Goal: Find specific fact

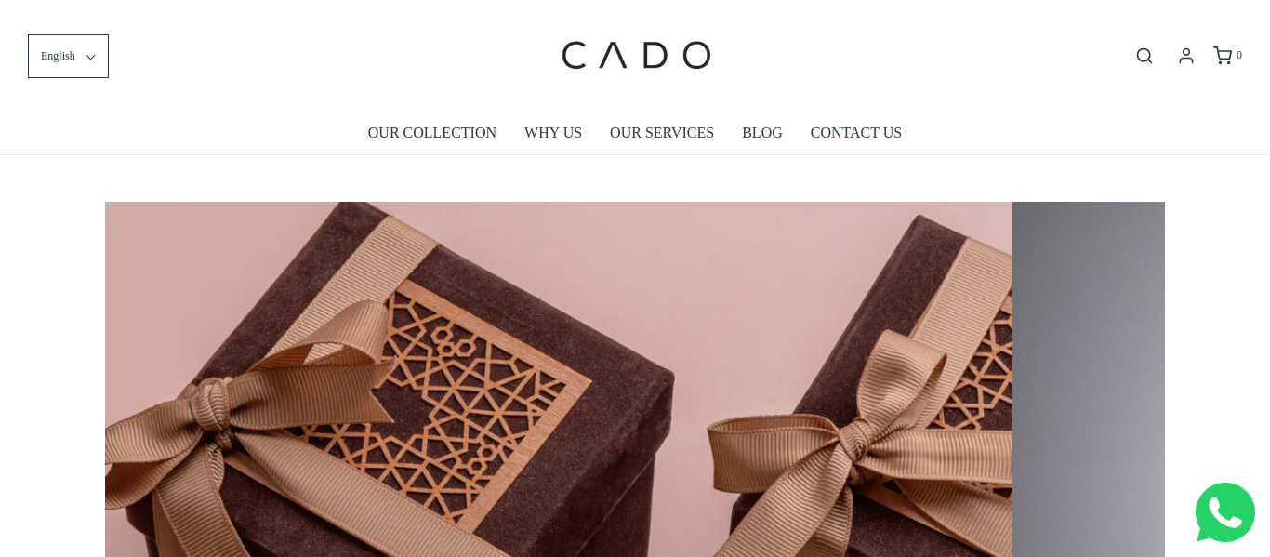
scroll to position [0, 10598]
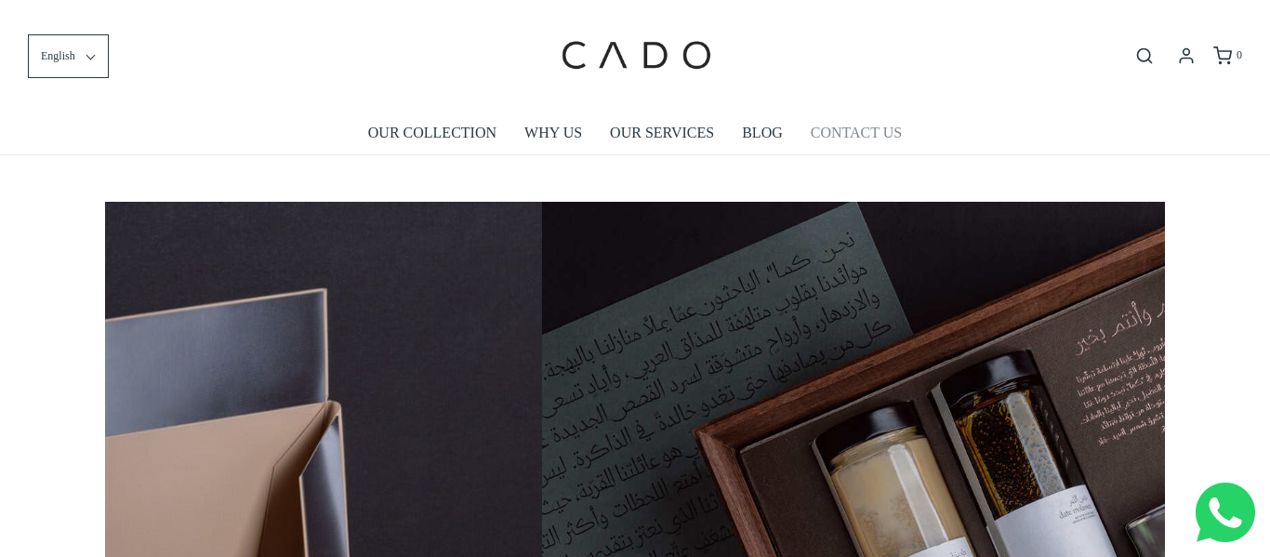
click at [840, 133] on link "CONTACT US" at bounding box center [856, 133] width 91 height 43
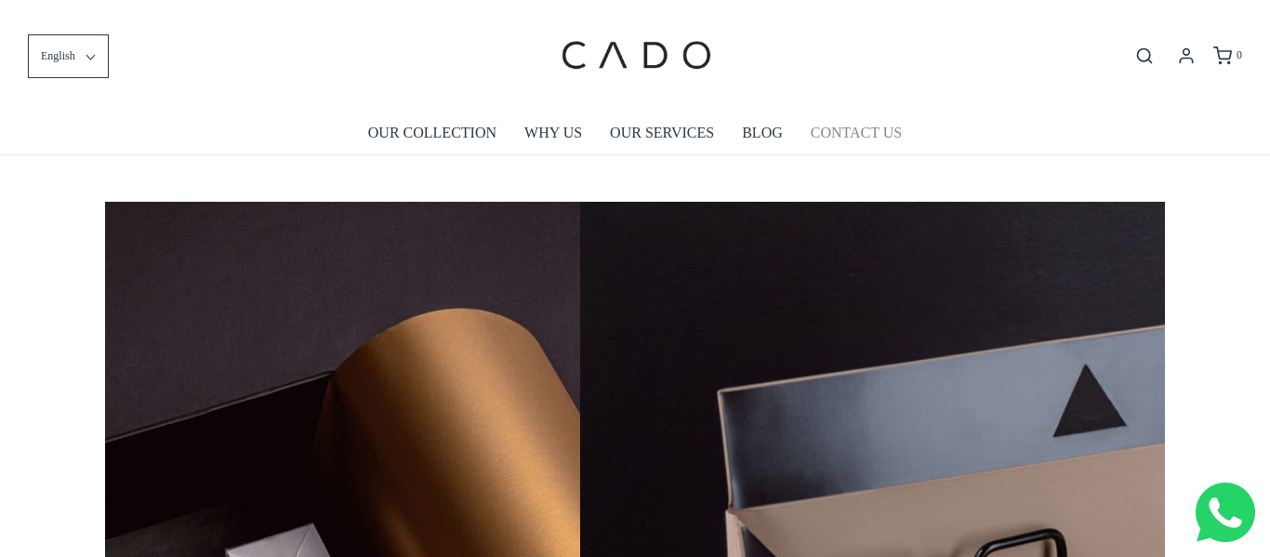
scroll to position [0, 1799]
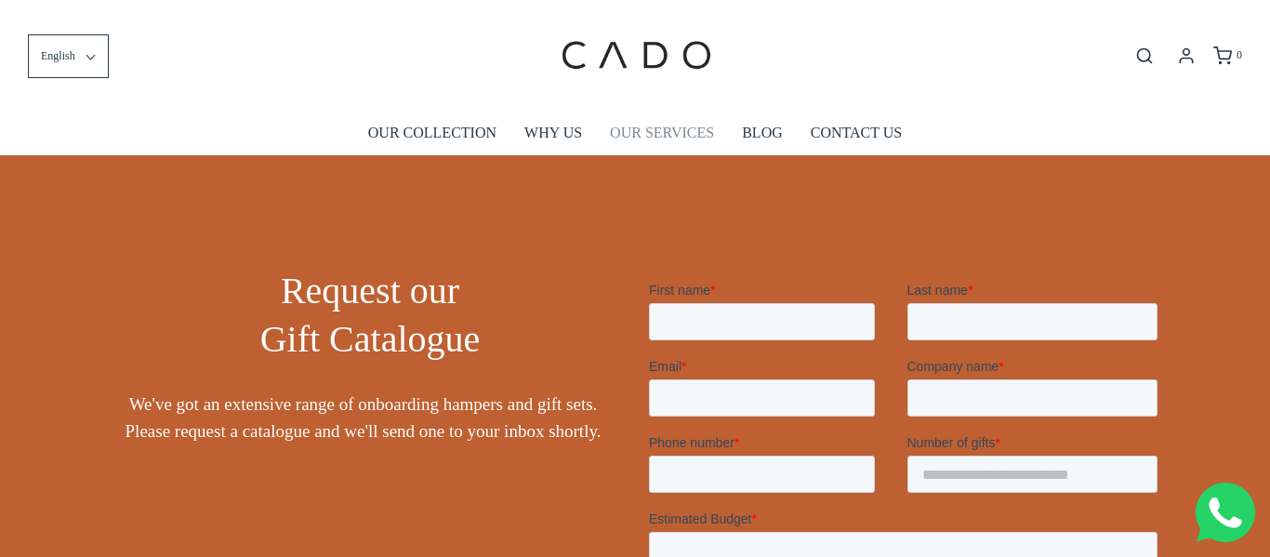
click at [676, 138] on link "OUR SERVICES" at bounding box center [662, 133] width 104 height 43
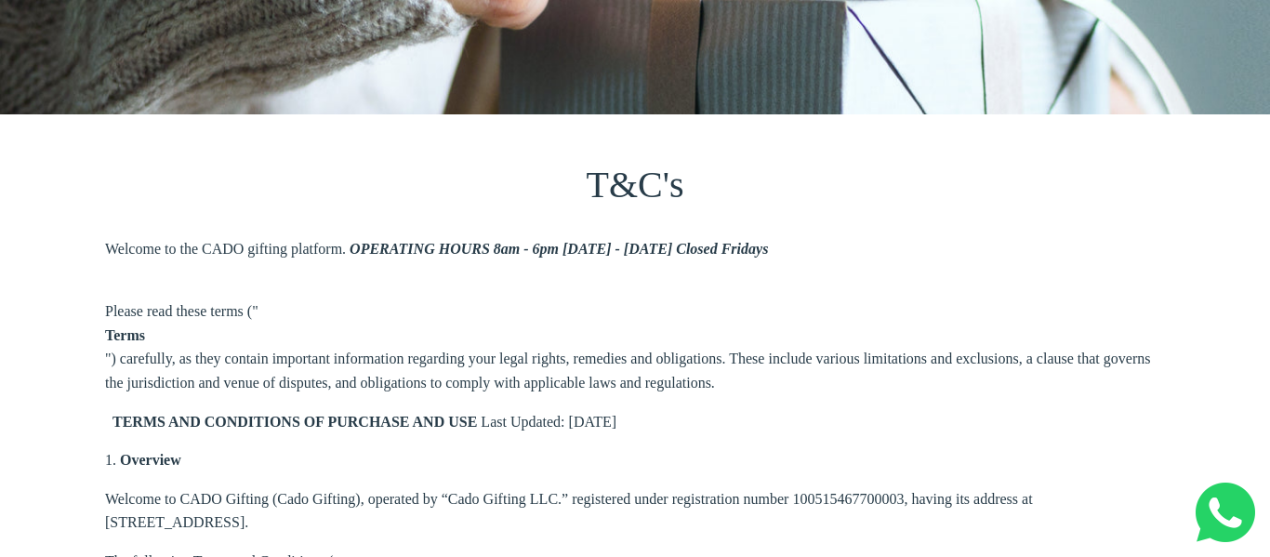
scroll to position [395, 0]
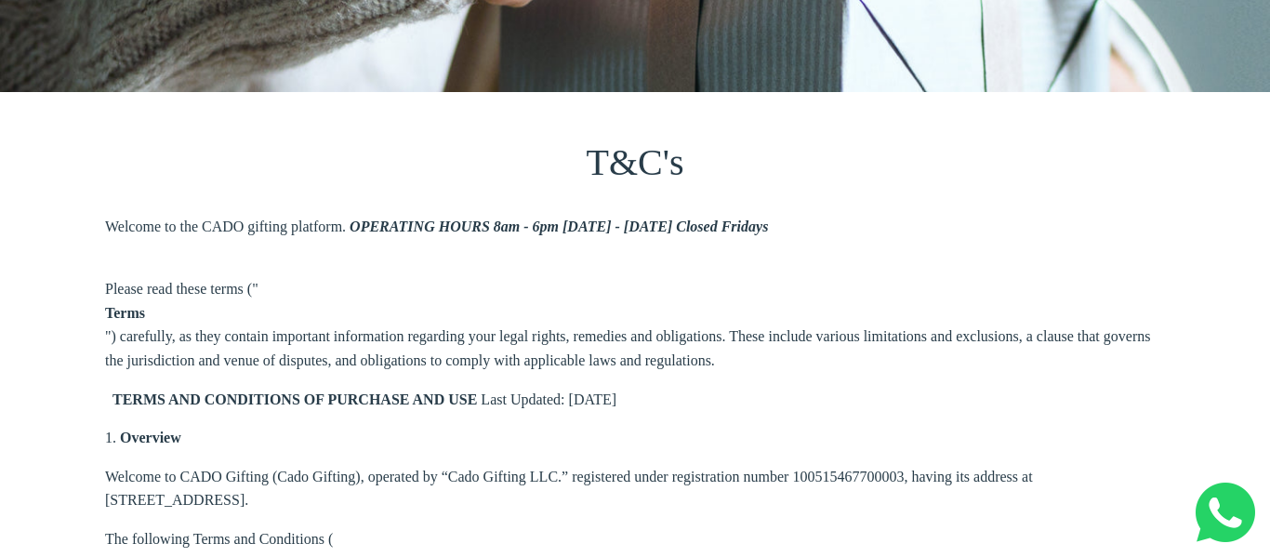
drag, startPoint x: 448, startPoint y: 532, endPoint x: 537, endPoint y: 493, distance: 97.4
click at [536, 505] on p "Welcome to CADO Gifting (Cado Gifting), operated by “Cado Gifting LLC.” registe…" at bounding box center [635, 488] width 1060 height 47
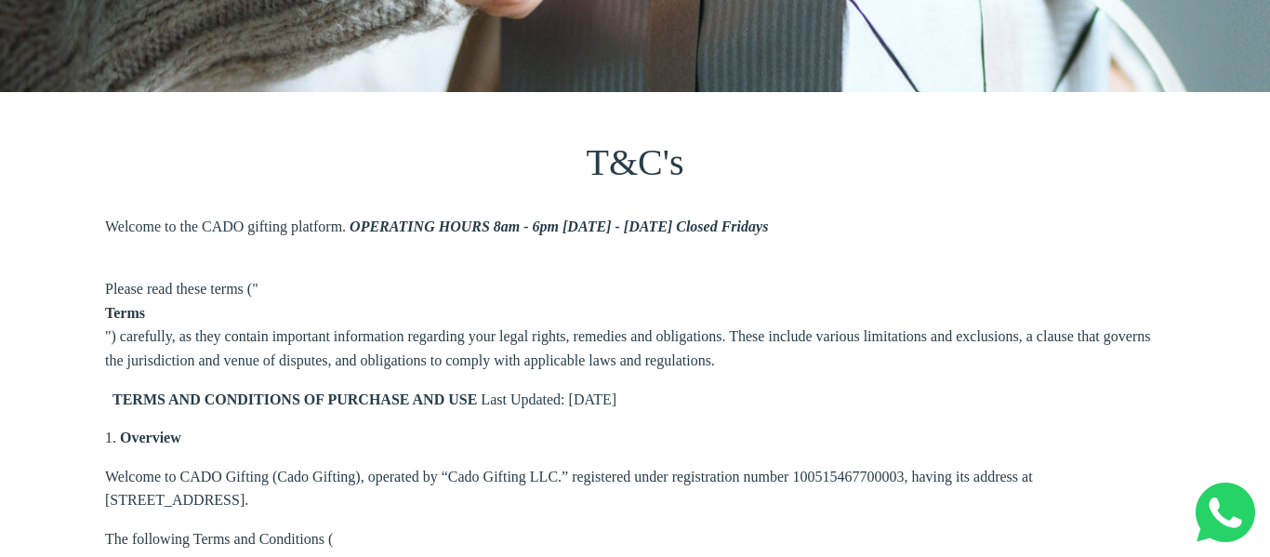
click at [538, 486] on p "Welcome to CADO Gifting (Cado Gifting), operated by “Cado Gifting LLC.” registe…" at bounding box center [635, 488] width 1060 height 47
drag, startPoint x: 551, startPoint y: 478, endPoint x: 444, endPoint y: 481, distance: 106.9
click at [444, 481] on p "Welcome to CADO Gifting (Cado Gifting), operated by “Cado Gifting LLC.” registe…" at bounding box center [635, 488] width 1060 height 47
copy p "Cado Gifting LLC"
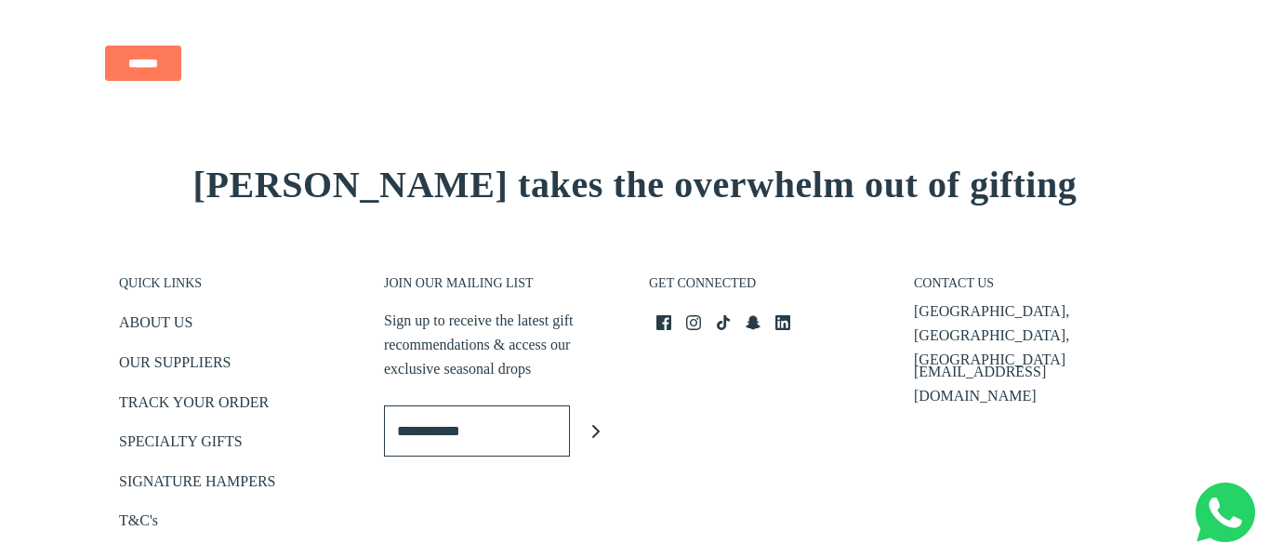
scroll to position [2906, 0]
